Goal: Check status

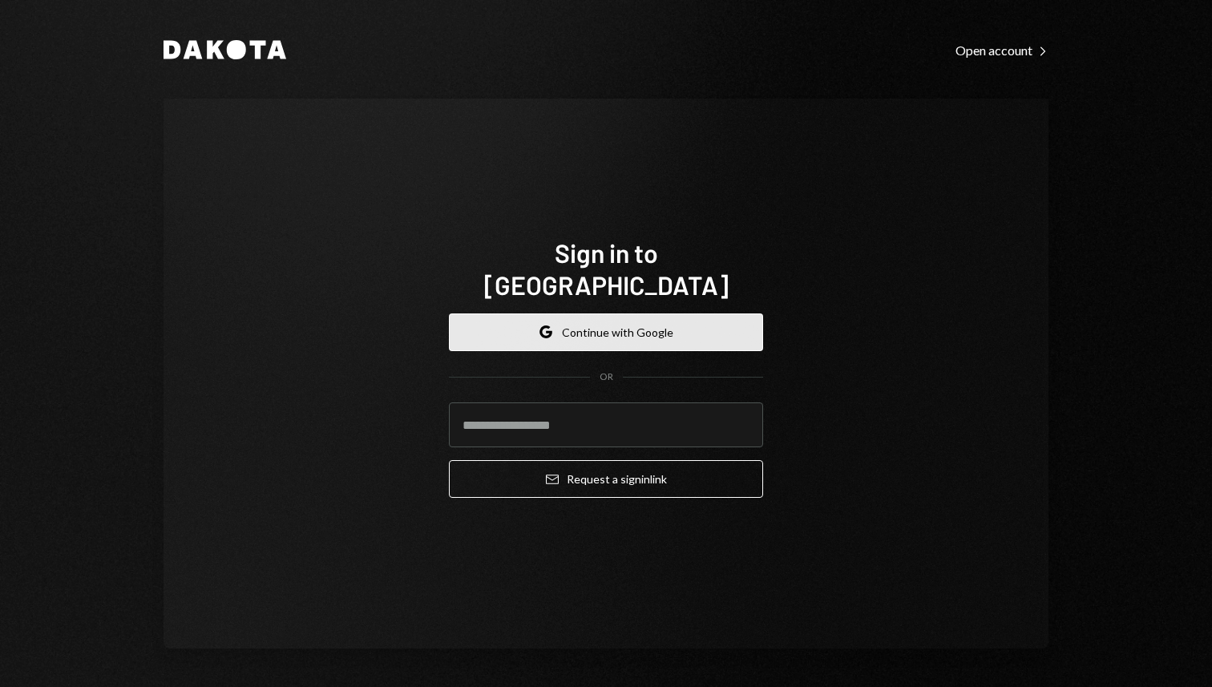
click at [650, 327] on button "Google Continue with Google" at bounding box center [606, 332] width 314 height 38
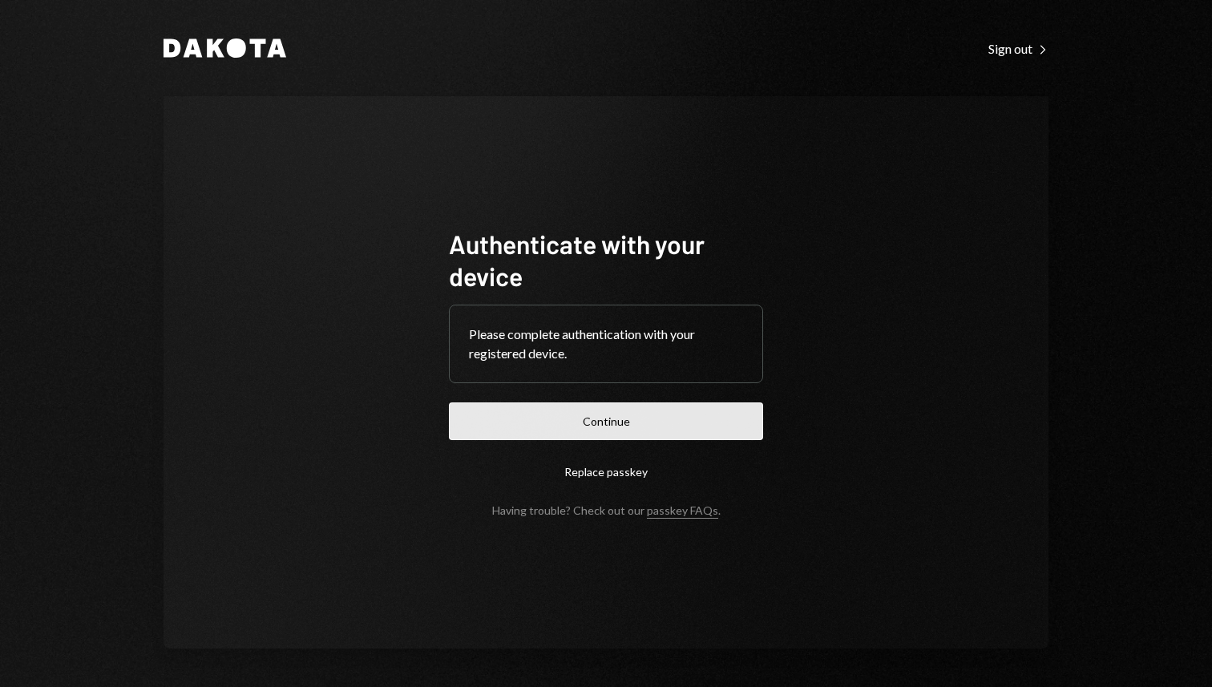
click at [544, 423] on button "Continue" at bounding box center [606, 421] width 314 height 38
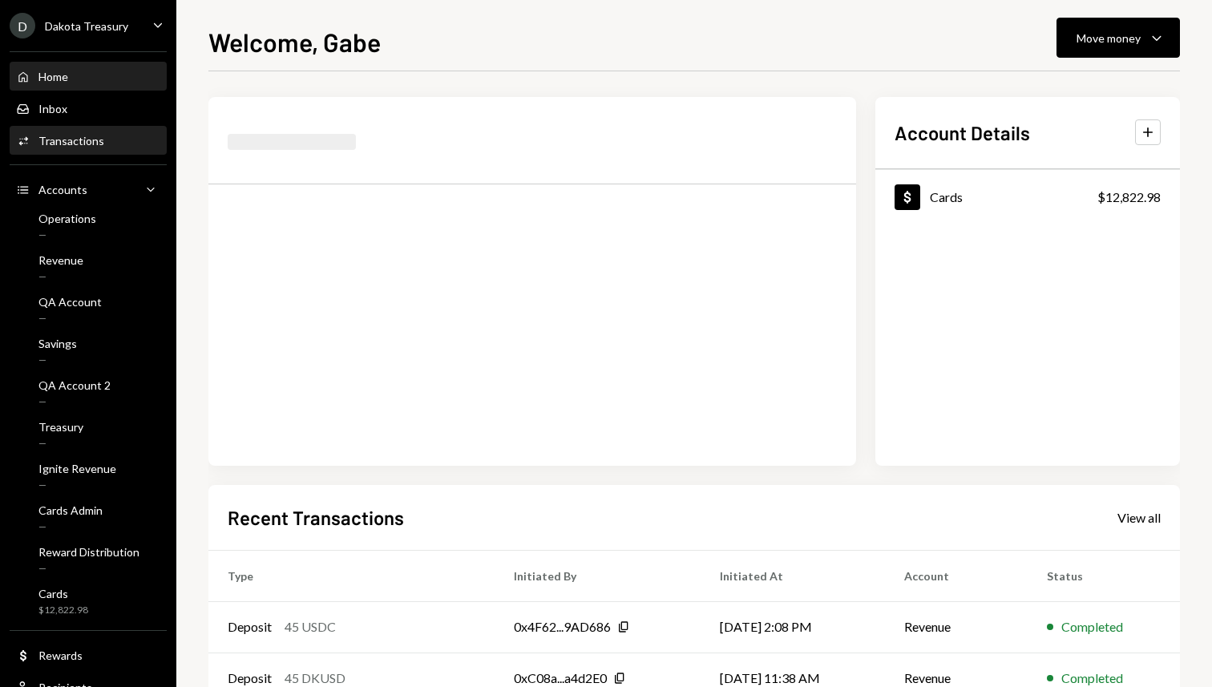
click at [63, 142] on div "Transactions" at bounding box center [71, 141] width 66 height 14
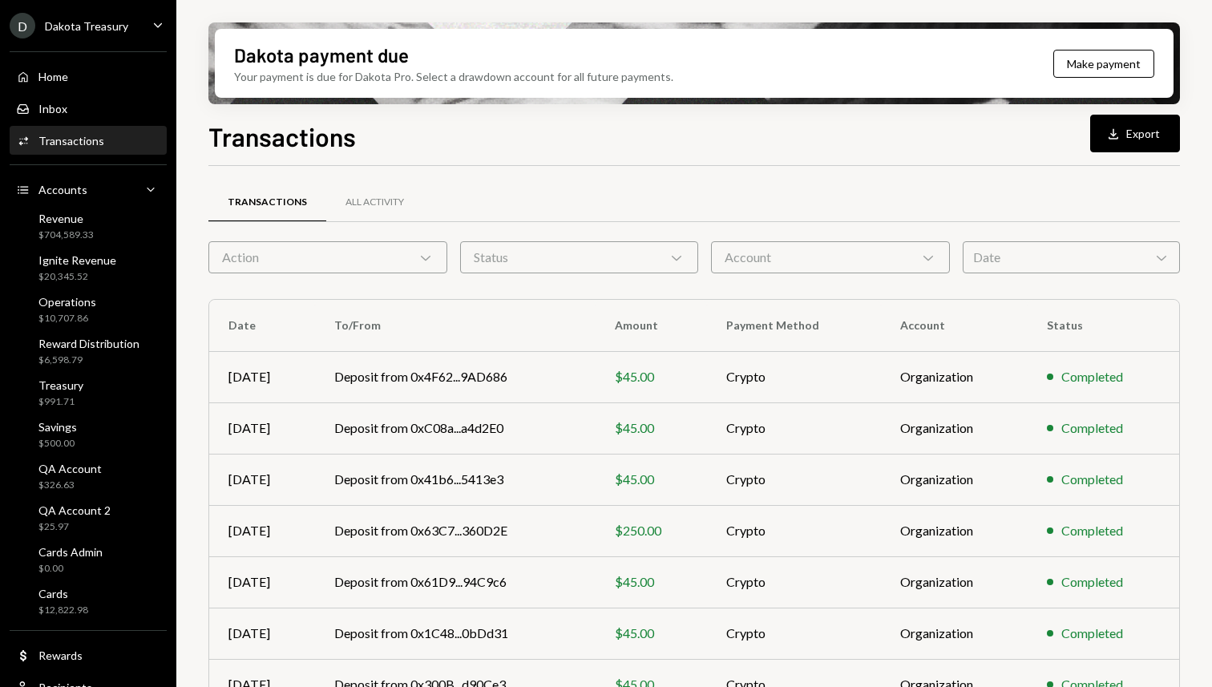
click at [353, 257] on div "Action Chevron Down" at bounding box center [327, 257] width 239 height 32
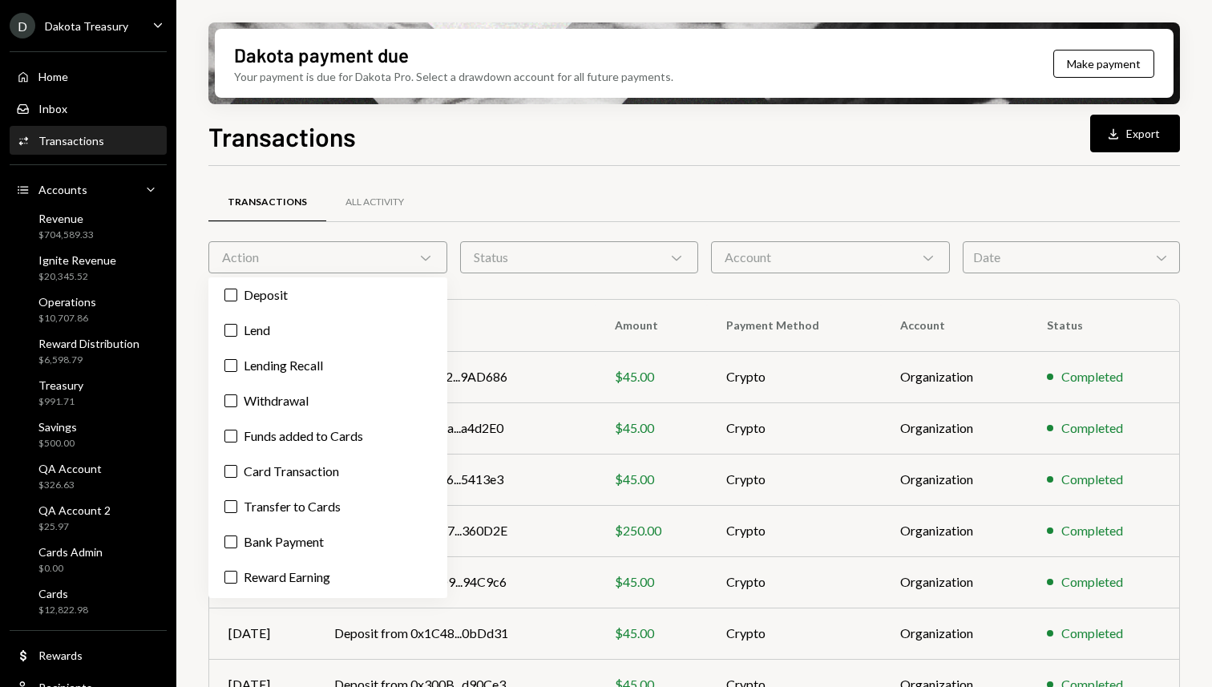
scroll to position [38, 0]
click at [311, 407] on label "Withdrawal" at bounding box center [328, 401] width 226 height 29
click at [237, 407] on button "Withdrawal" at bounding box center [230, 401] width 13 height 13
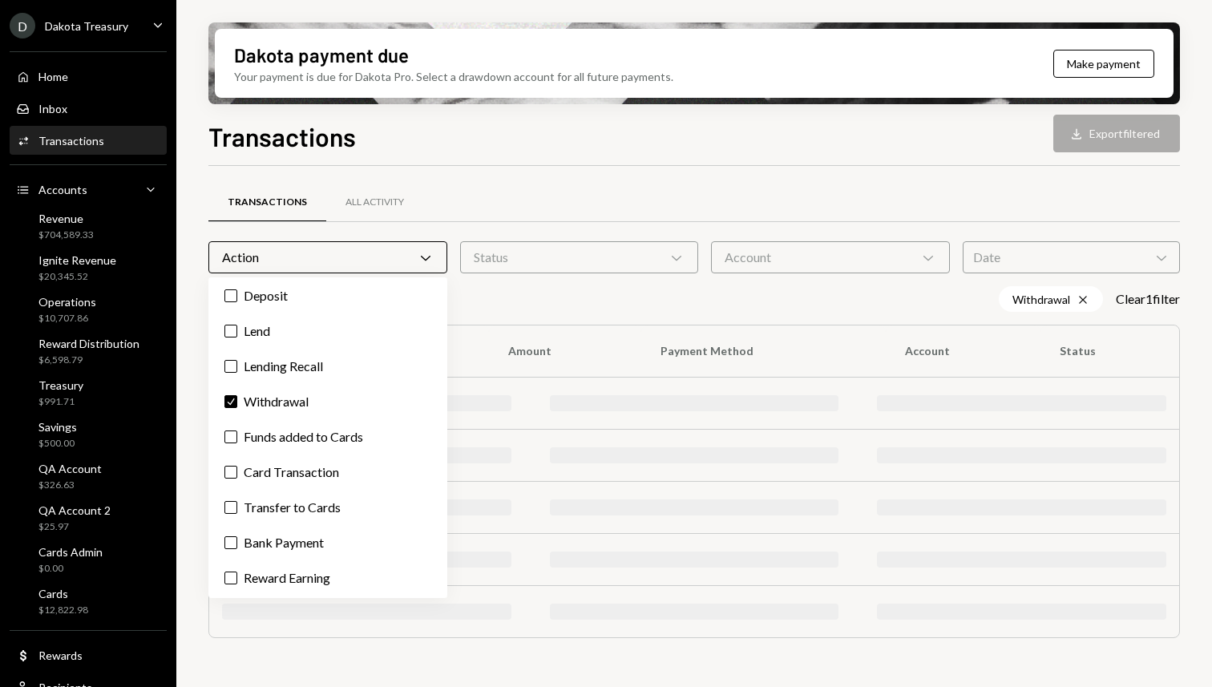
click at [534, 194] on div "Transactions All Activity" at bounding box center [694, 202] width 972 height 41
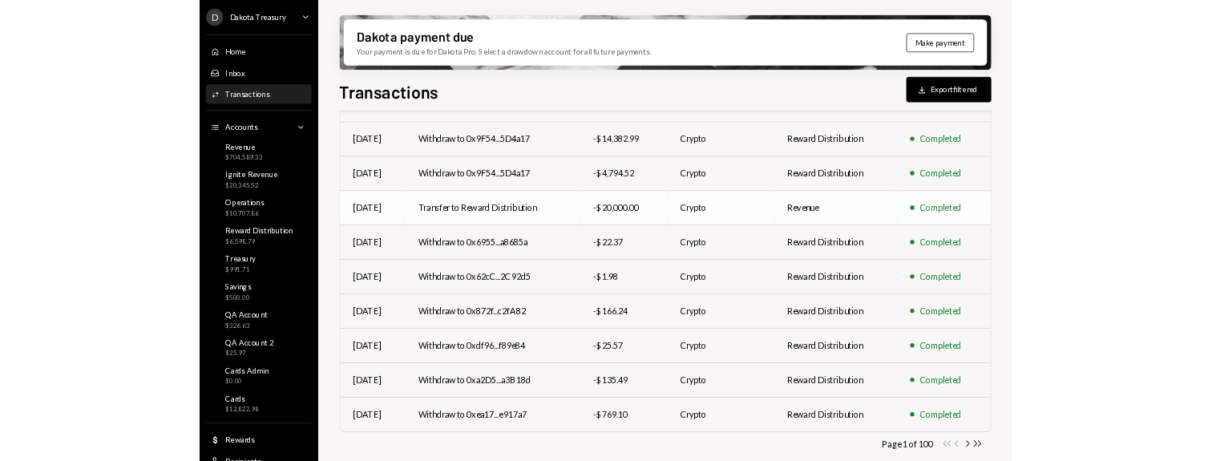
scroll to position [250, 0]
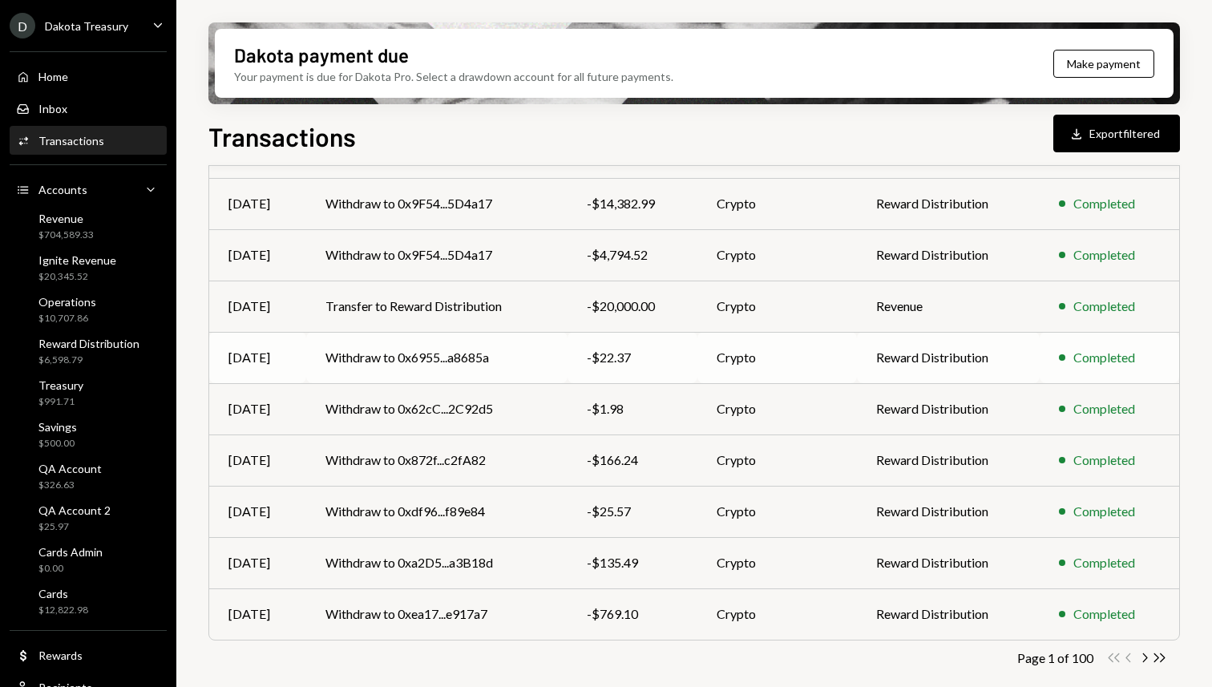
click at [555, 359] on td "Withdraw to 0x6955...a8685a" at bounding box center [436, 357] width 261 height 51
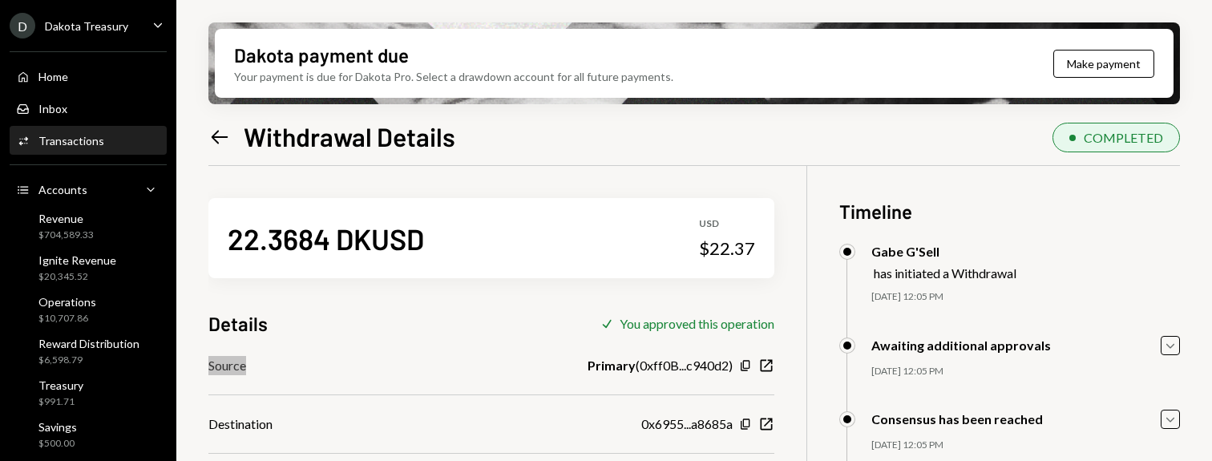
click at [352, 347] on div "22.3684 DKUSD USD $22.37 Details Check You approved this operation Source Prima…" at bounding box center [491, 358] width 566 height 385
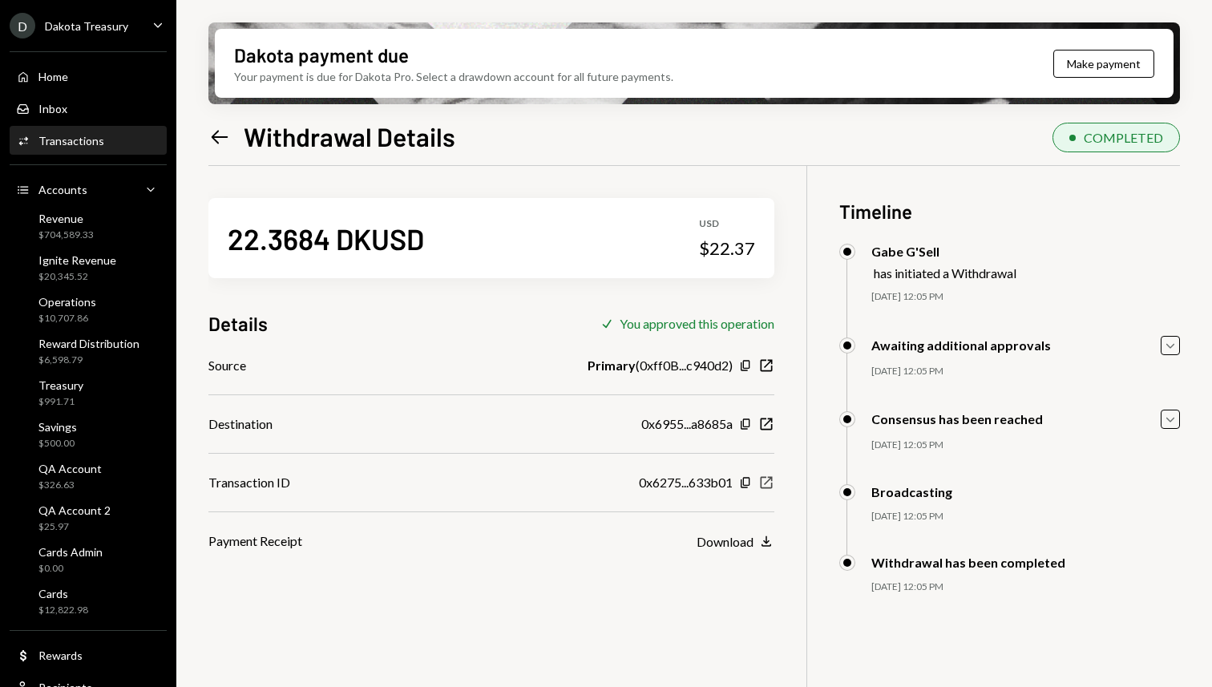
click at [761, 123] on icon "button" at bounding box center [767, 483] width 12 height 12
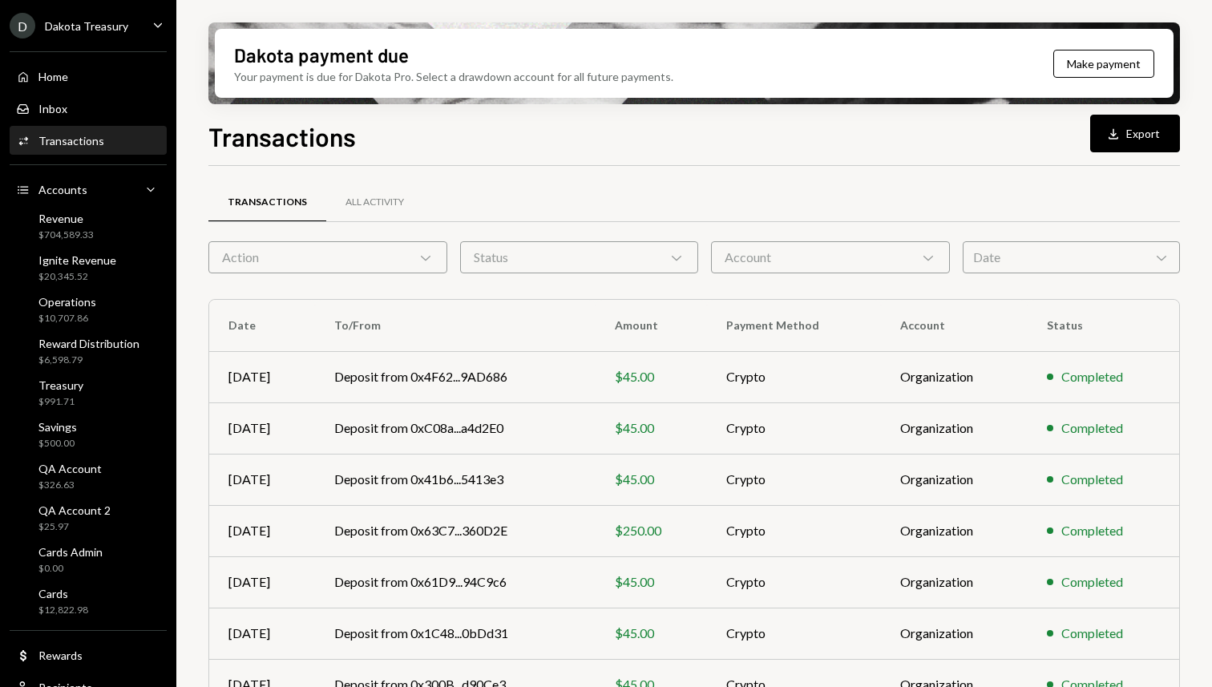
click at [394, 123] on div "Transactions All Activity Action Chevron Down Status Chevron Down Account Chevr…" at bounding box center [694, 562] width 972 height 740
click at [384, 123] on div "Action Chevron Down" at bounding box center [327, 257] width 239 height 32
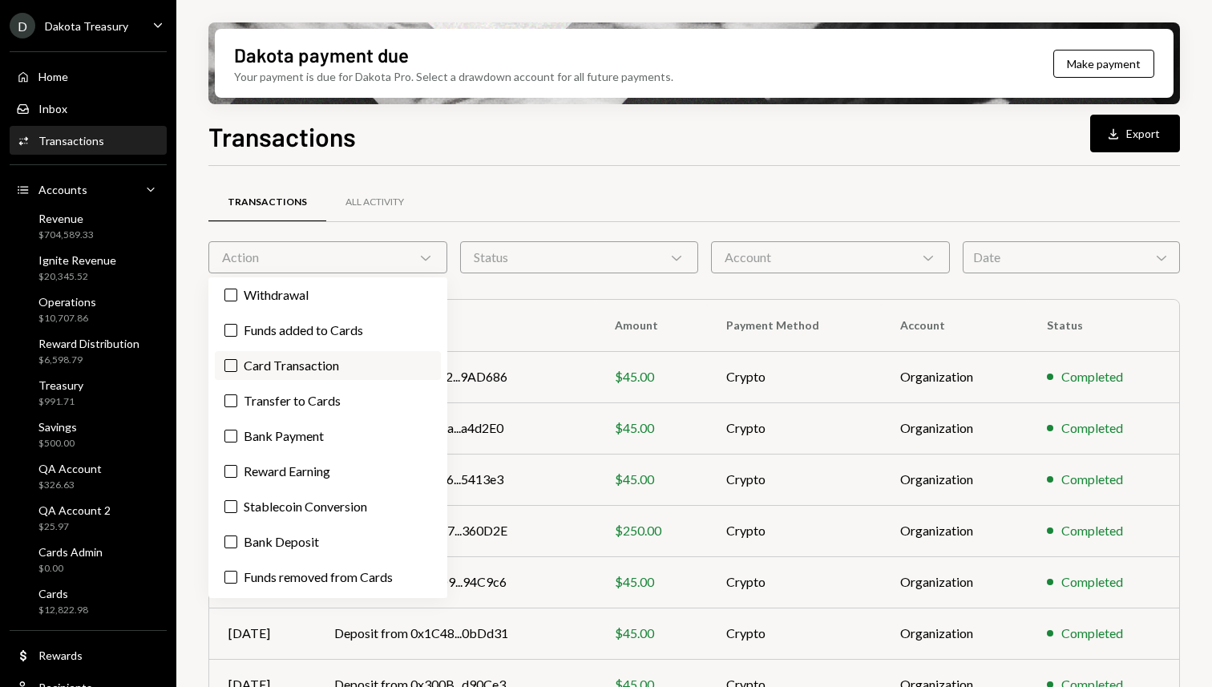
scroll to position [44, 0]
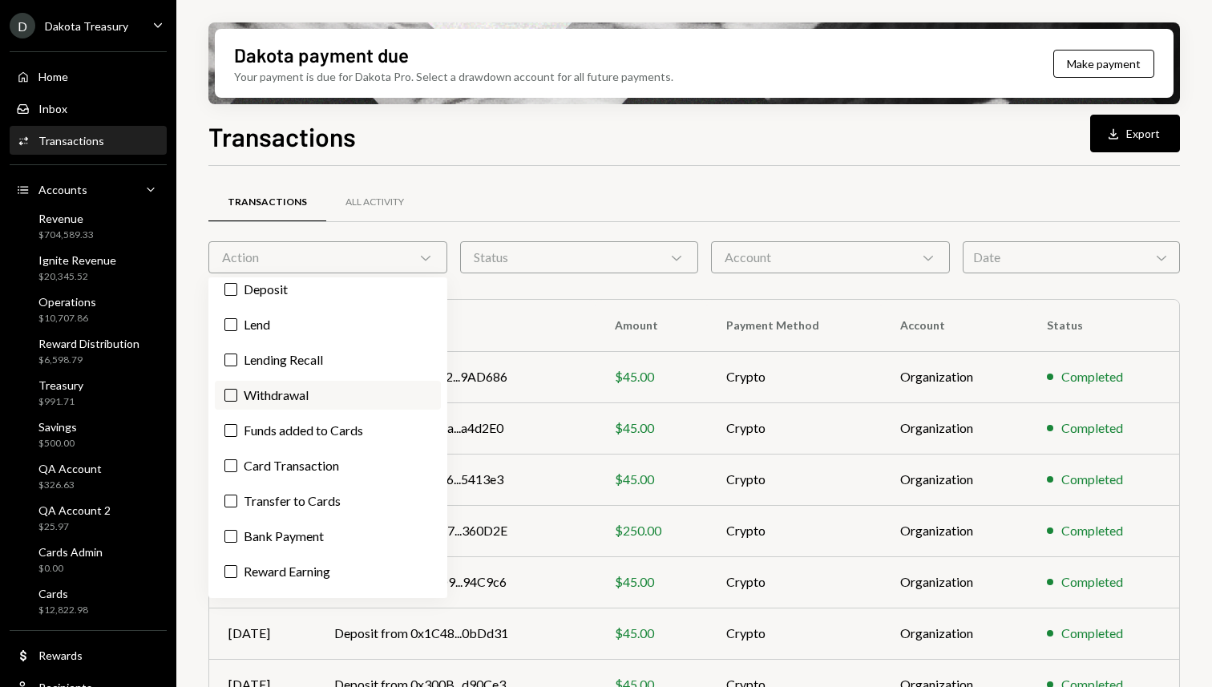
click at [314, 123] on label "Withdrawal" at bounding box center [328, 395] width 226 height 29
click at [237, 123] on button "Withdrawal" at bounding box center [230, 395] width 13 height 13
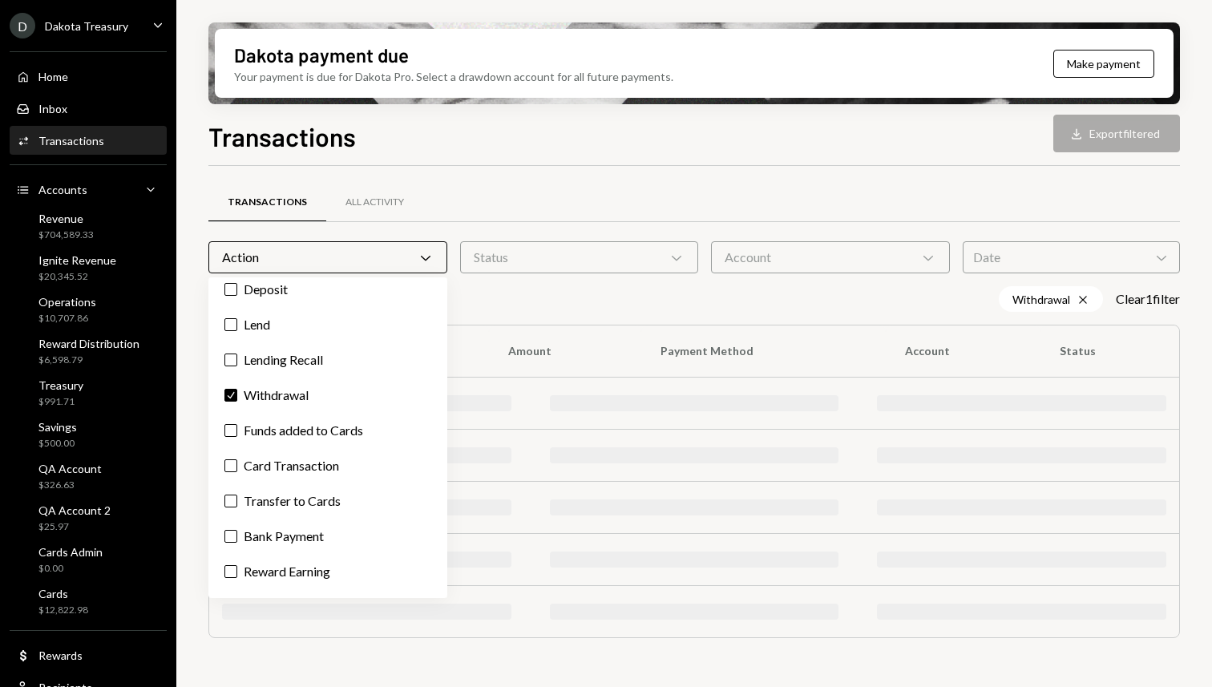
drag, startPoint x: 675, startPoint y: 191, endPoint x: 697, endPoint y: 209, distance: 29.0
click at [675, 123] on div "Transactions All Activity" at bounding box center [694, 202] width 972 height 41
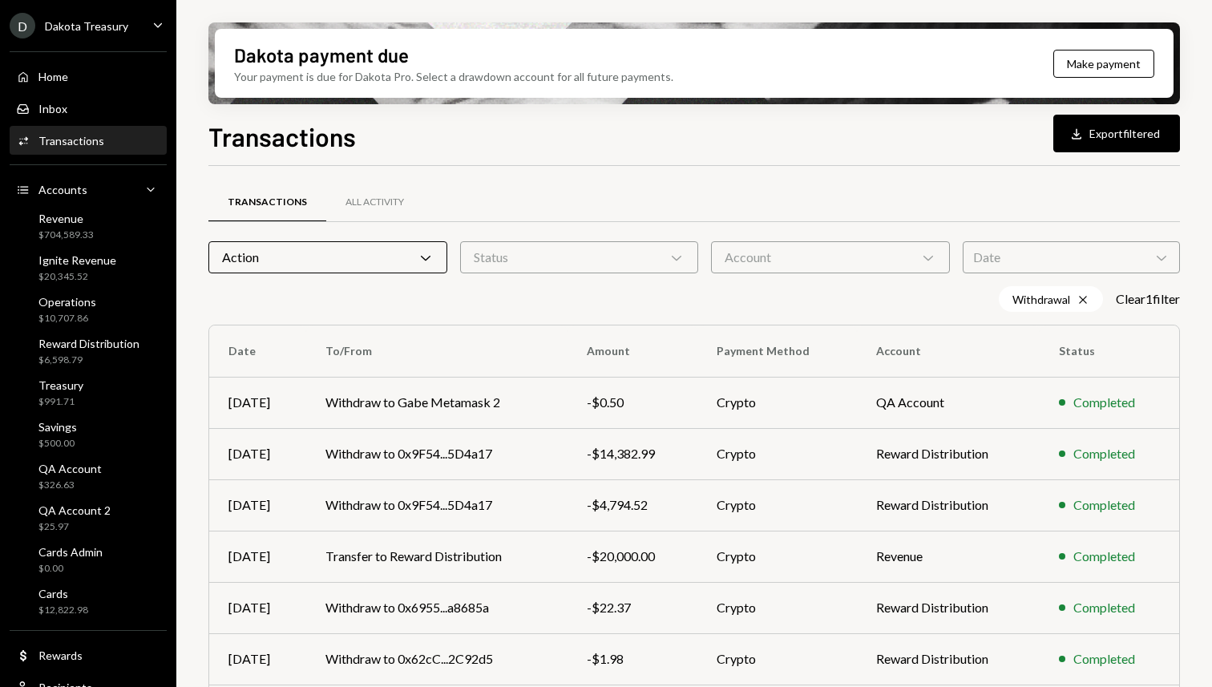
click at [763, 123] on div "Account Chevron Down" at bounding box center [830, 257] width 239 height 32
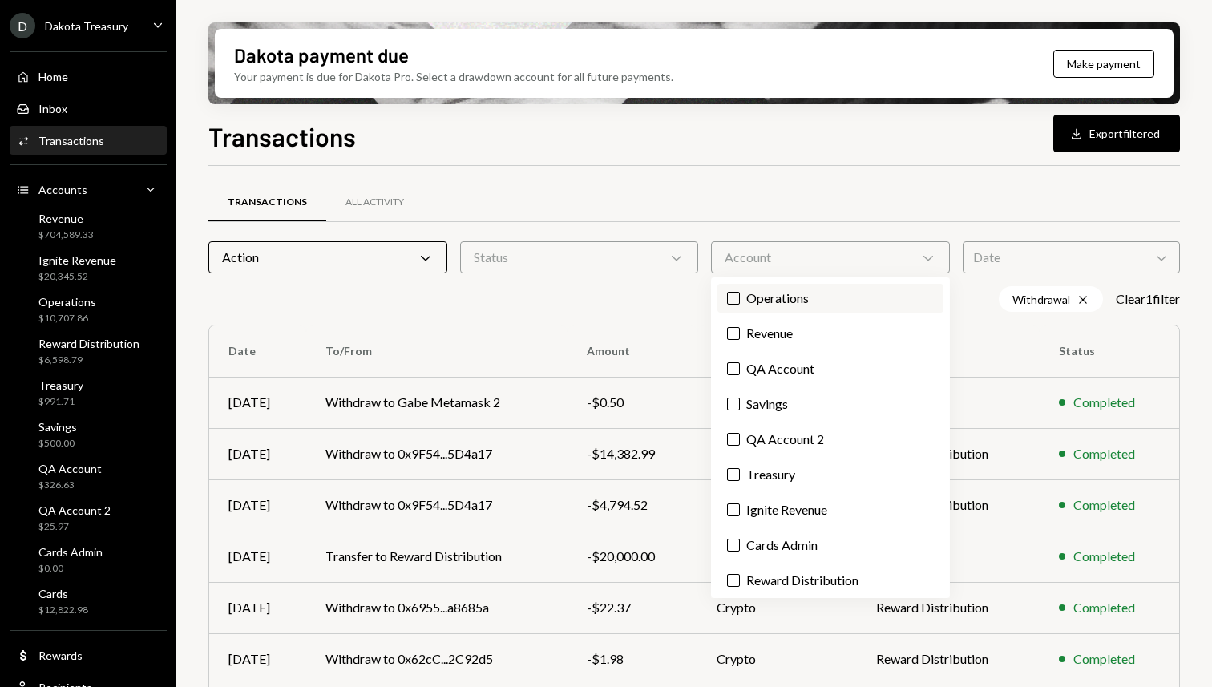
click at [739, 123] on label "Operations" at bounding box center [831, 298] width 226 height 29
click at [739, 123] on button "Operations" at bounding box center [733, 298] width 13 height 13
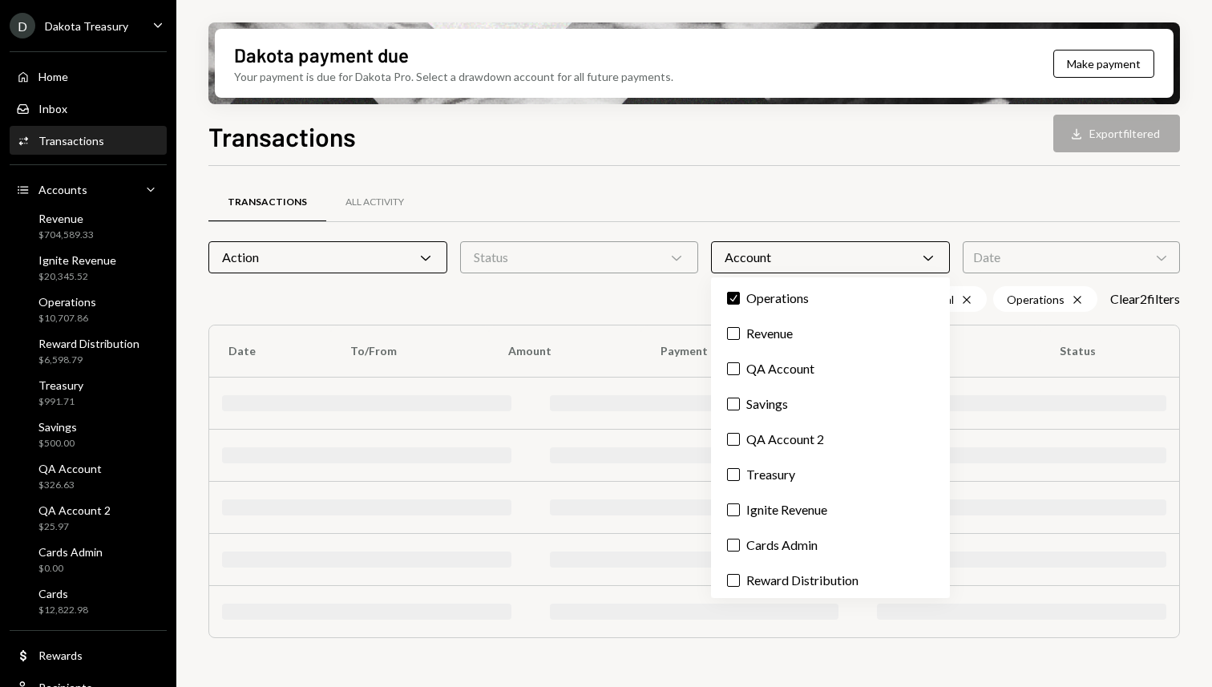
click at [748, 123] on div "Transactions All Activity" at bounding box center [694, 202] width 972 height 41
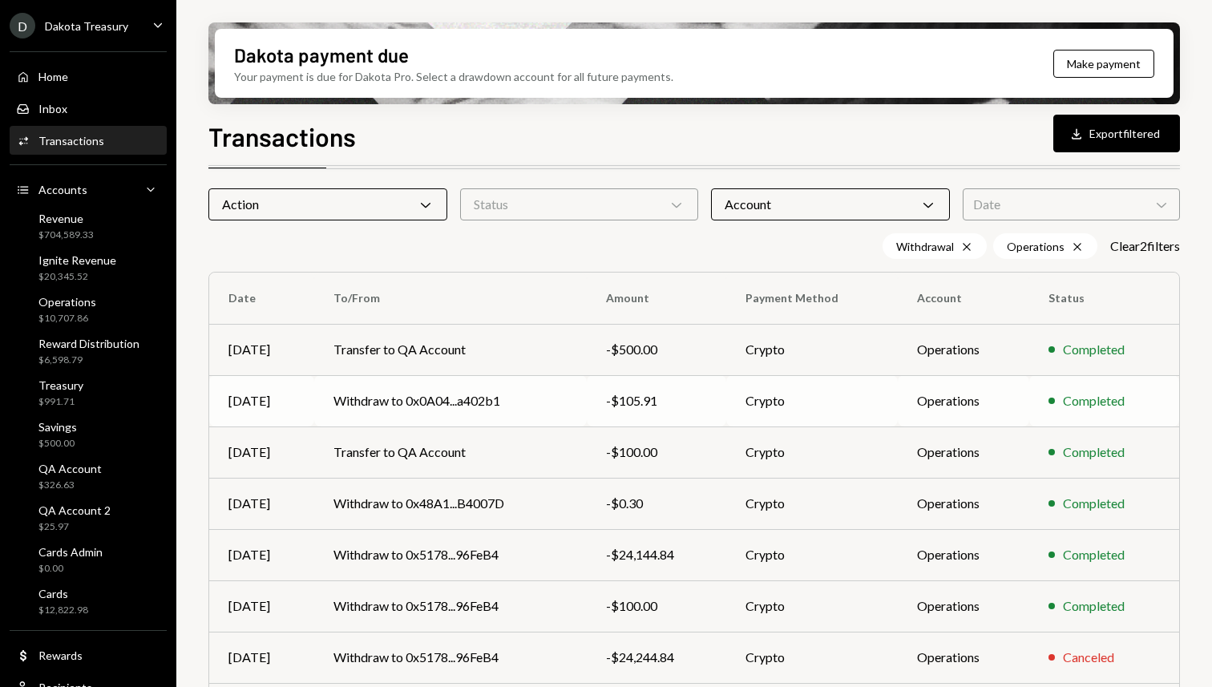
scroll to position [66, 0]
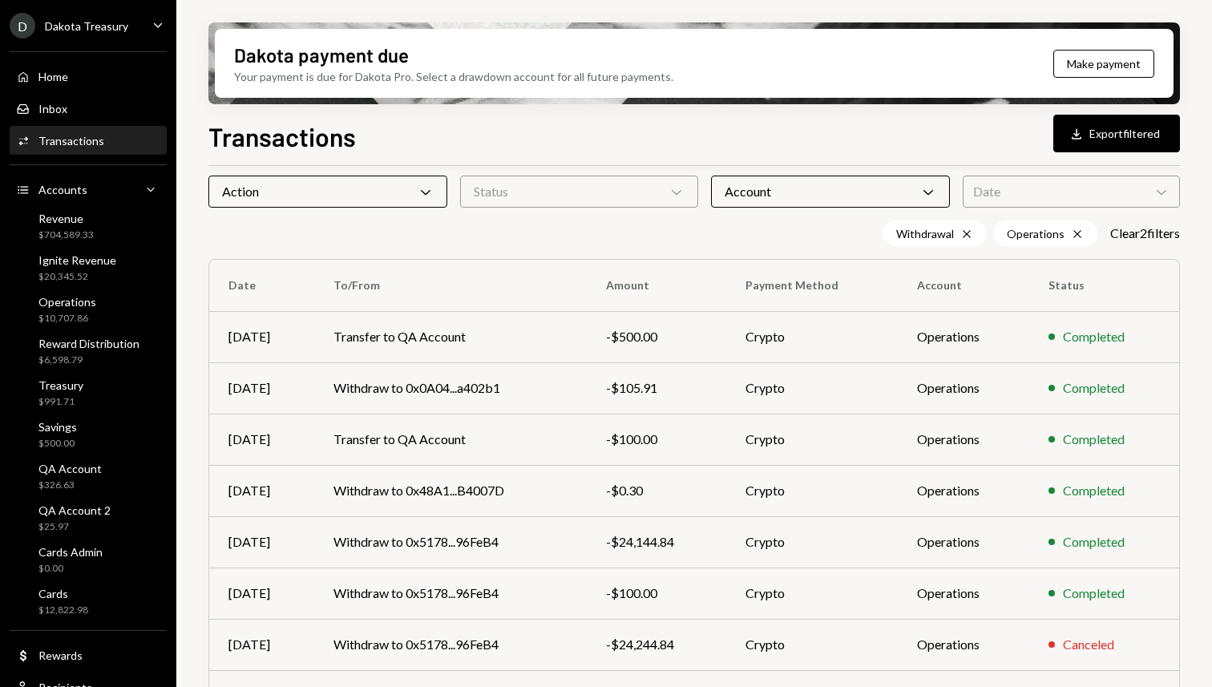
click at [791, 123] on div "Account Chevron Down" at bounding box center [830, 192] width 239 height 32
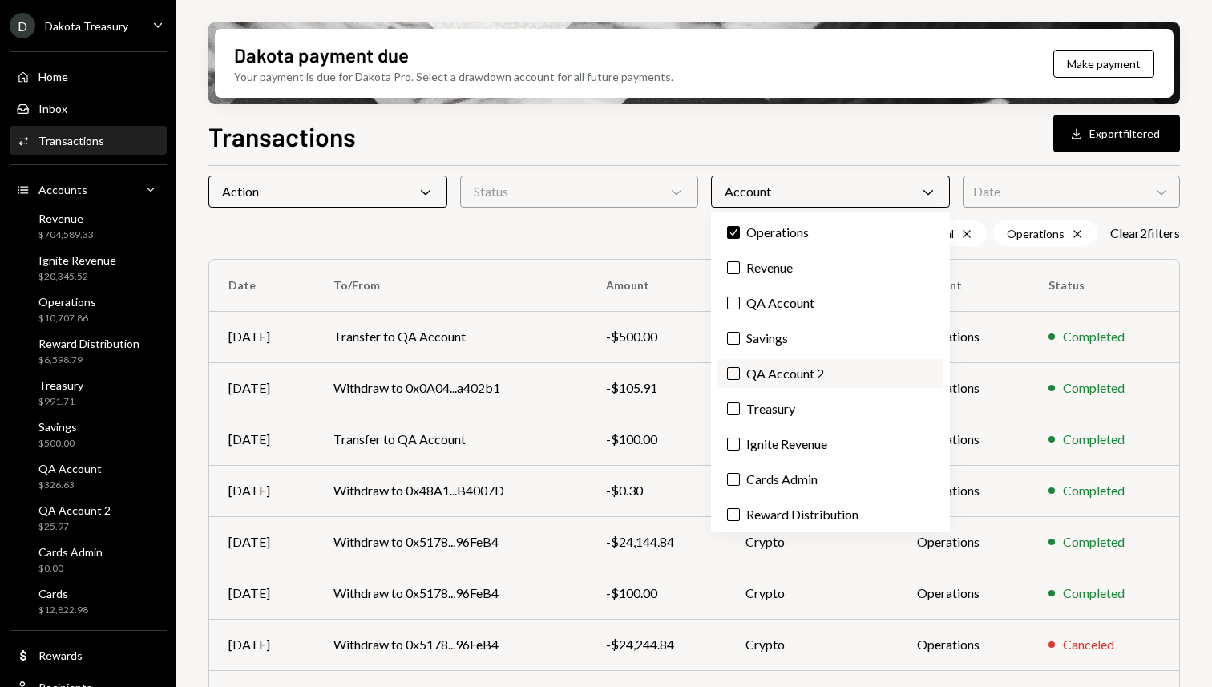
click at [790, 123] on label "QA Account 2" at bounding box center [831, 373] width 226 height 29
click at [740, 123] on button "QA Account 2" at bounding box center [733, 373] width 13 height 13
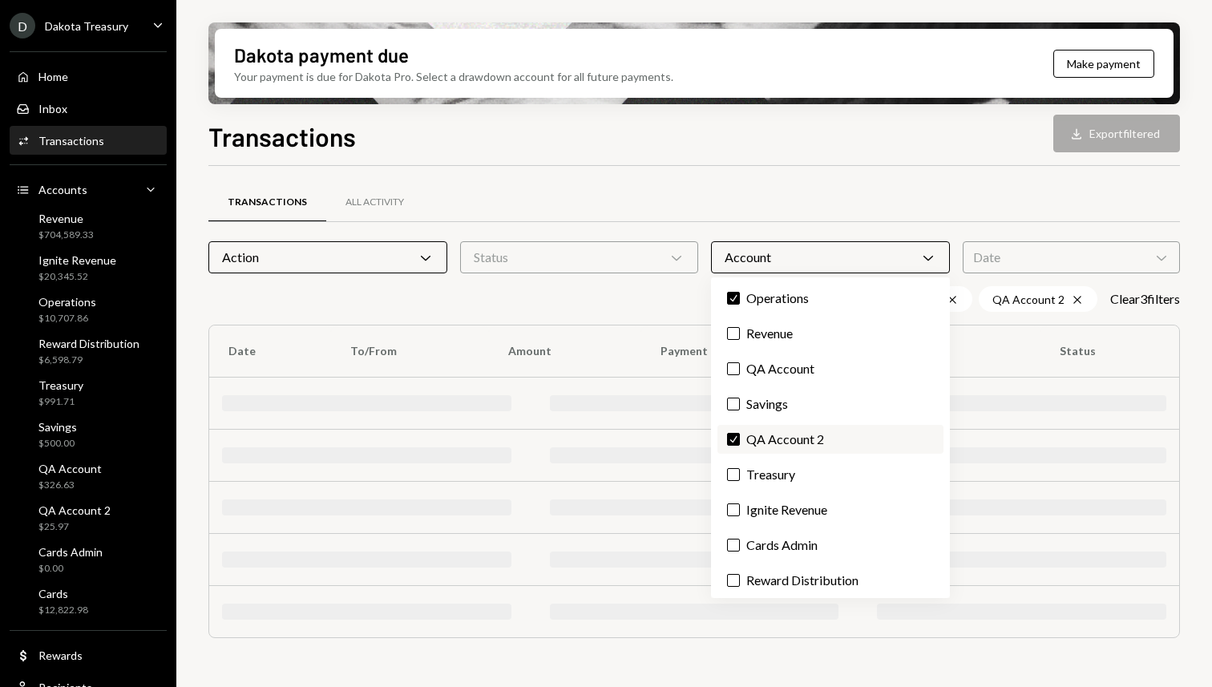
scroll to position [0, 0]
click at [778, 123] on label "QA Account" at bounding box center [831, 368] width 226 height 29
click at [740, 123] on button "QA Account" at bounding box center [733, 368] width 13 height 13
click at [734, 123] on div "Transactions All Activity" at bounding box center [694, 202] width 972 height 41
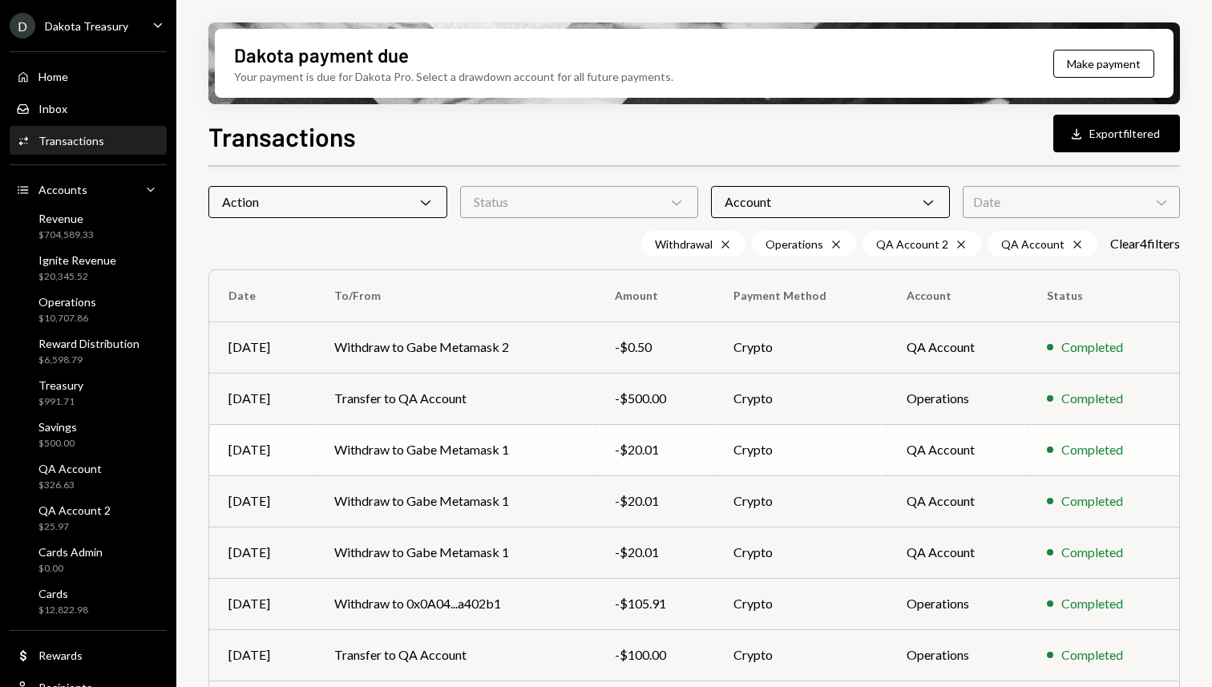
scroll to position [56, 0]
click at [558, 123] on td "Withdraw to Gabe Metamask 1" at bounding box center [455, 448] width 281 height 51
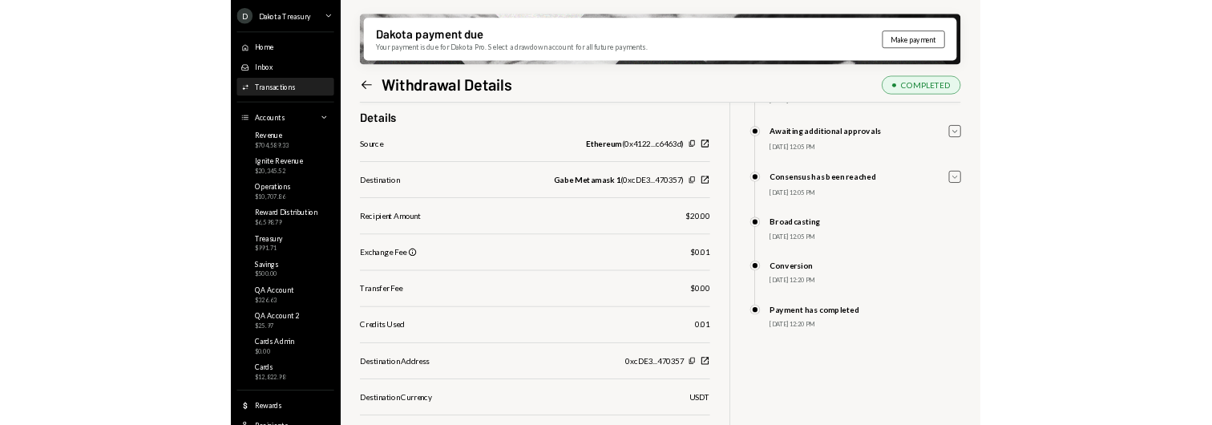
scroll to position [134, 0]
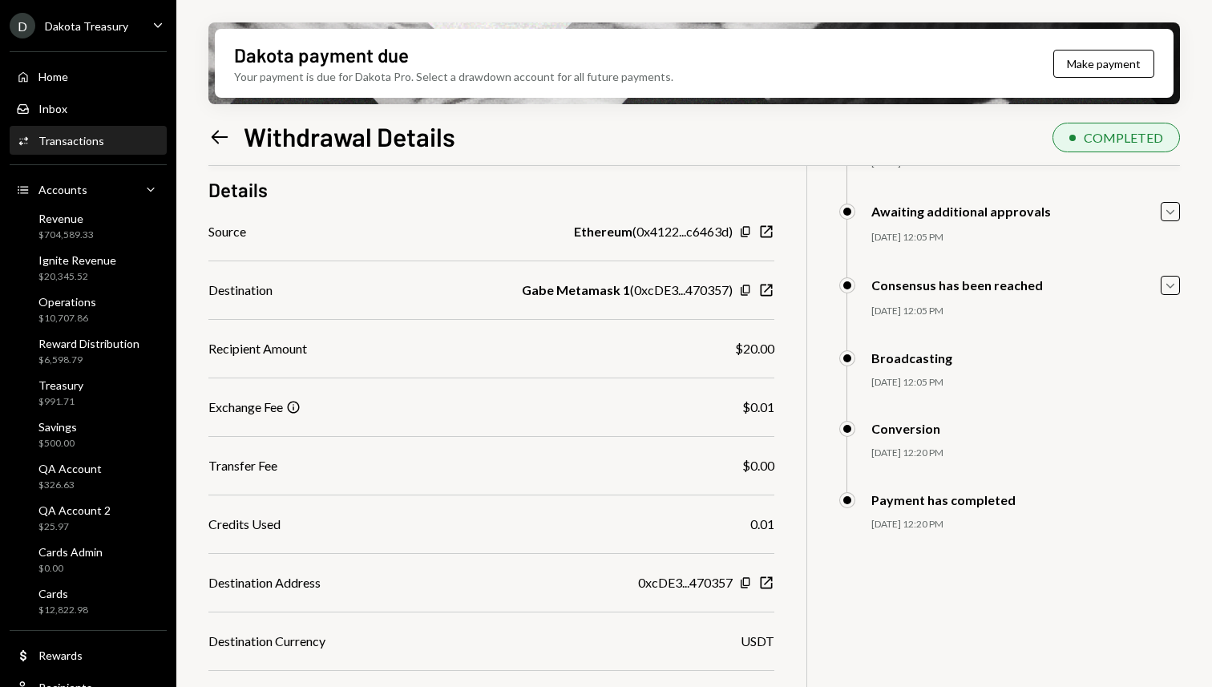
click at [803, 123] on div "20.01 DKUSD USD $20.01 Details Source Ethereum ( 0x4122...c6463d ) Copy New Win…" at bounding box center [694, 400] width 972 height 736
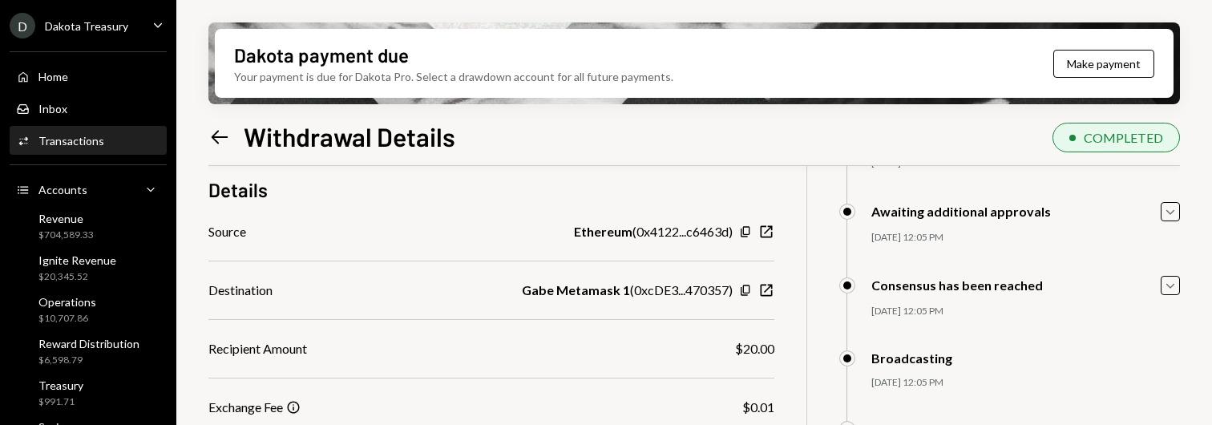
click at [851, 123] on div "Consensus has been reached Caret Down 07/25/25 12:05 PM Kaushik Donthi Approved…" at bounding box center [1009, 313] width 341 height 75
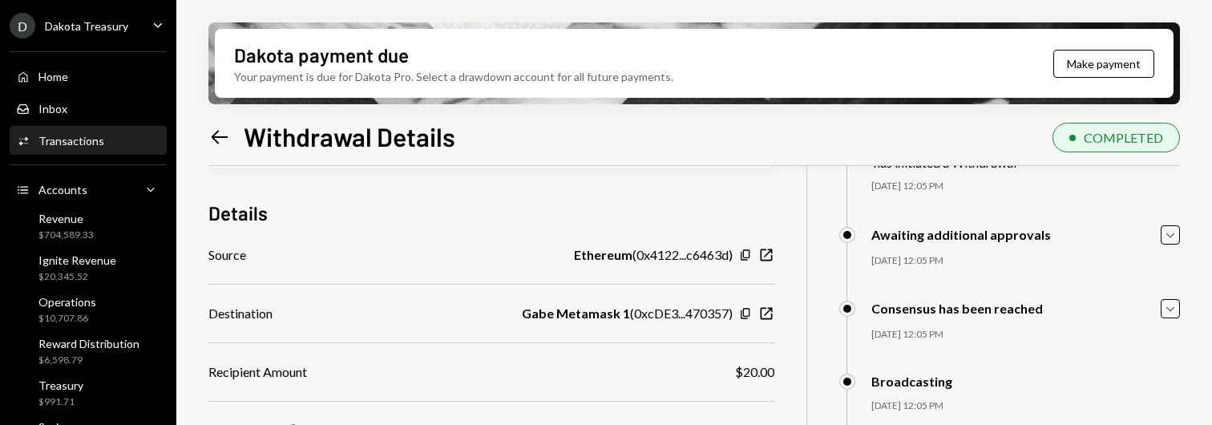
scroll to position [110, 0]
